Goal: Use online tool/utility: Utilize a website feature to perform a specific function

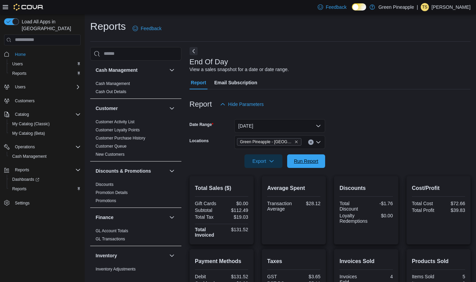
click at [322, 160] on button "Run Report" at bounding box center [306, 161] width 38 height 14
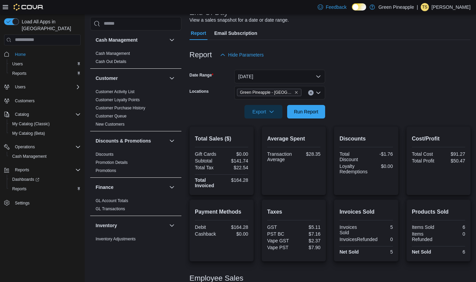
scroll to position [45, 0]
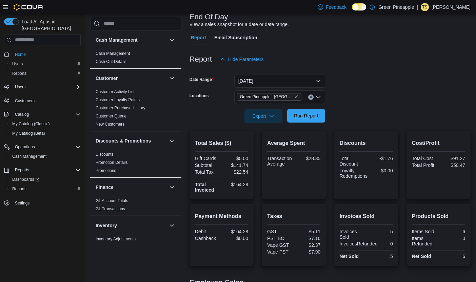
click at [316, 119] on span "Run Report" at bounding box center [306, 115] width 24 height 7
click at [316, 114] on span "Run Report" at bounding box center [306, 115] width 24 height 7
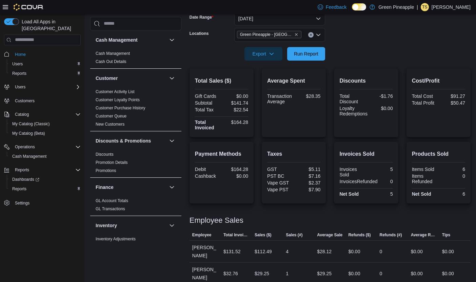
scroll to position [0, 0]
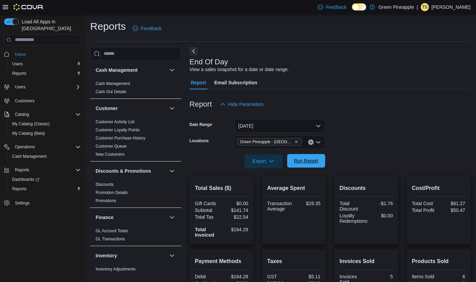
click at [316, 164] on span "Run Report" at bounding box center [306, 161] width 24 height 7
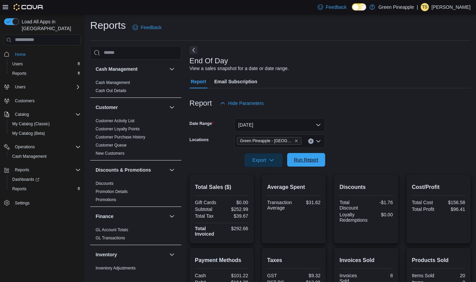
click at [303, 160] on span "Run Report" at bounding box center [306, 160] width 24 height 7
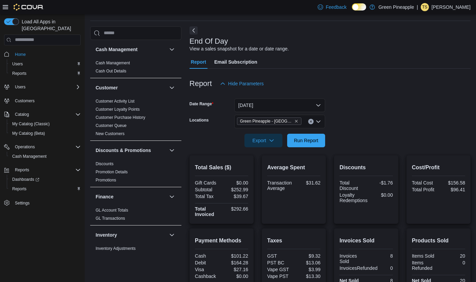
scroll to position [0, 0]
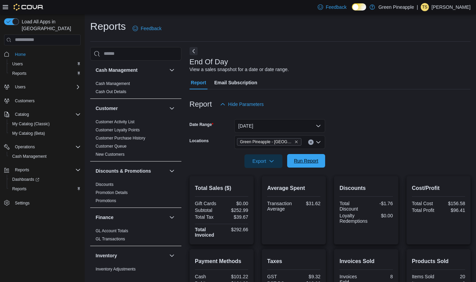
click at [310, 164] on span "Run Report" at bounding box center [306, 161] width 30 height 14
click at [317, 163] on span "Run Report" at bounding box center [306, 161] width 24 height 7
click at [318, 160] on span "Run Report" at bounding box center [306, 161] width 30 height 14
click at [319, 161] on span "Run Report" at bounding box center [306, 161] width 30 height 14
click at [310, 159] on span "Run Report" at bounding box center [306, 161] width 24 height 7
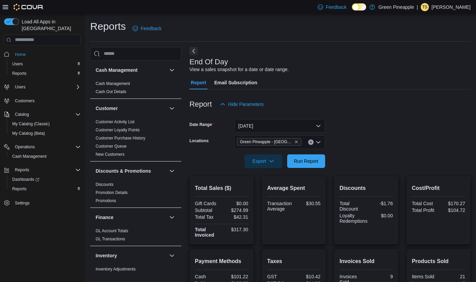
click at [331, 152] on div at bounding box center [329, 151] width 281 height 5
click at [318, 162] on span "Run Report" at bounding box center [306, 161] width 30 height 14
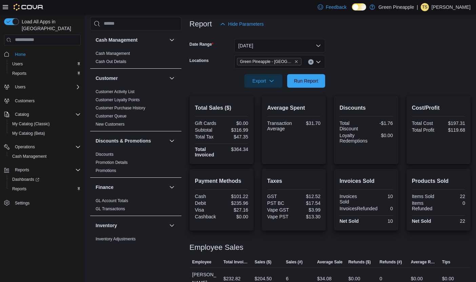
scroll to position [107, 0]
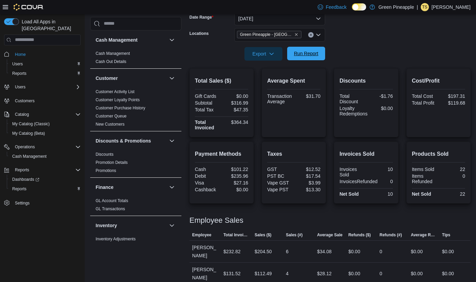
click at [313, 53] on span "Run Report" at bounding box center [306, 53] width 24 height 7
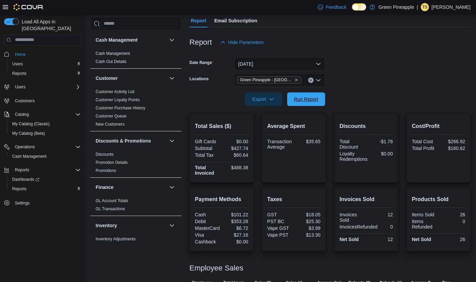
click at [306, 104] on div "Report Hide Parameters Date Range [DATE] Locations Green Pineapple - [PERSON_NA…" at bounding box center [329, 179] width 281 height 305
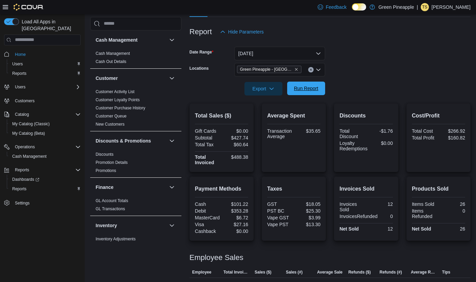
click at [308, 96] on div "Report Hide Parameters Date Range [DATE] Locations Green Pineapple - [PERSON_NA…" at bounding box center [329, 169] width 281 height 305
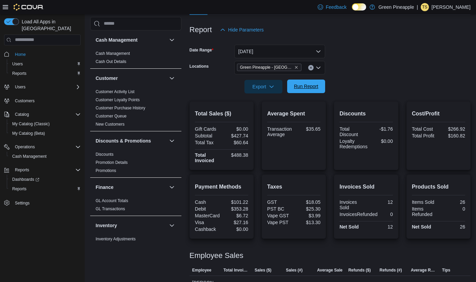
click at [309, 92] on span "Run Report" at bounding box center [306, 87] width 30 height 14
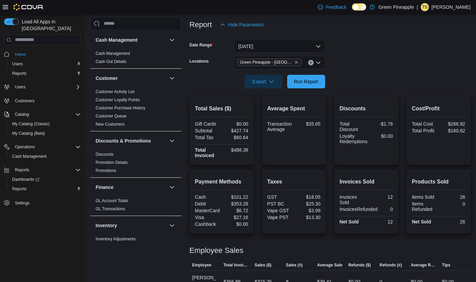
scroll to position [79, 0]
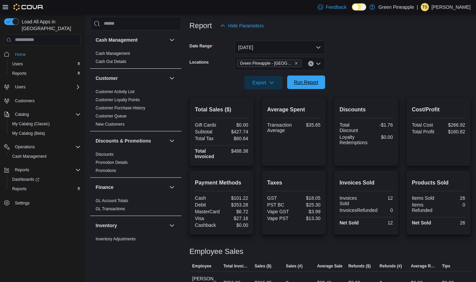
click at [308, 84] on span "Run Report" at bounding box center [306, 82] width 24 height 7
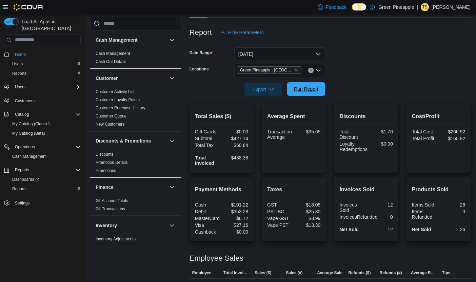
drag, startPoint x: 309, startPoint y: 83, endPoint x: 311, endPoint y: 87, distance: 4.0
click at [309, 83] on span "Run Report" at bounding box center [306, 89] width 30 height 14
click at [308, 91] on span "Run Report" at bounding box center [306, 89] width 24 height 7
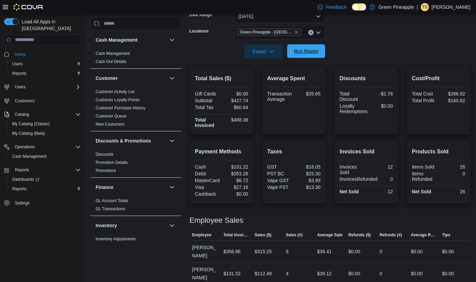
click at [306, 56] on span "Run Report" at bounding box center [306, 51] width 30 height 14
drag, startPoint x: 236, startPoint y: 101, endPoint x: 247, endPoint y: 101, distance: 10.8
click at [248, 101] on div "$427.74" at bounding box center [235, 100] width 25 height 5
drag, startPoint x: 235, startPoint y: 101, endPoint x: 243, endPoint y: 102, distance: 7.6
click at [258, 102] on div "Total Sales ($) Gift Cards $0.00 Subtotal $427.74 Total Tax $60.64 Total Invoic…" at bounding box center [329, 100] width 281 height 68
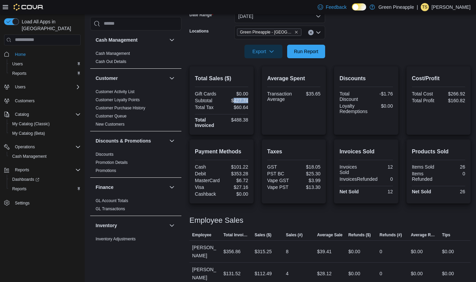
copy div "427.74"
